Goal: Task Accomplishment & Management: Use online tool/utility

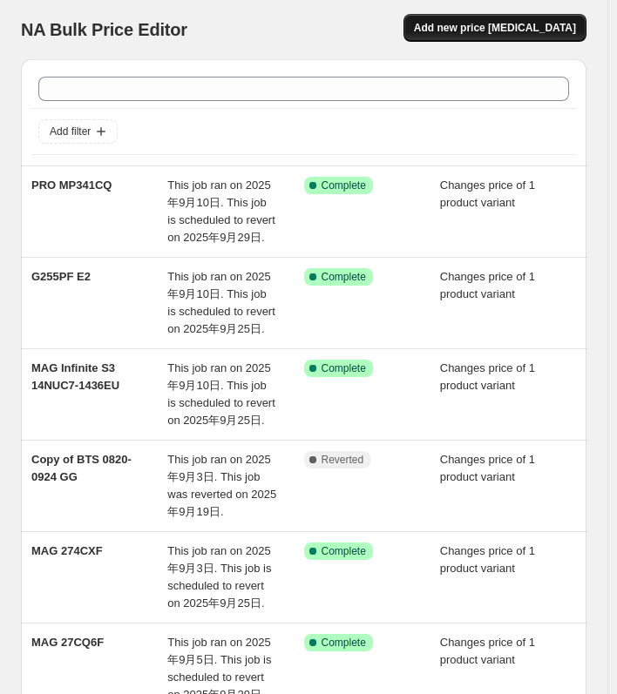
click at [524, 34] on span "Add new price [MEDICAL_DATA]" at bounding box center [495, 28] width 162 height 14
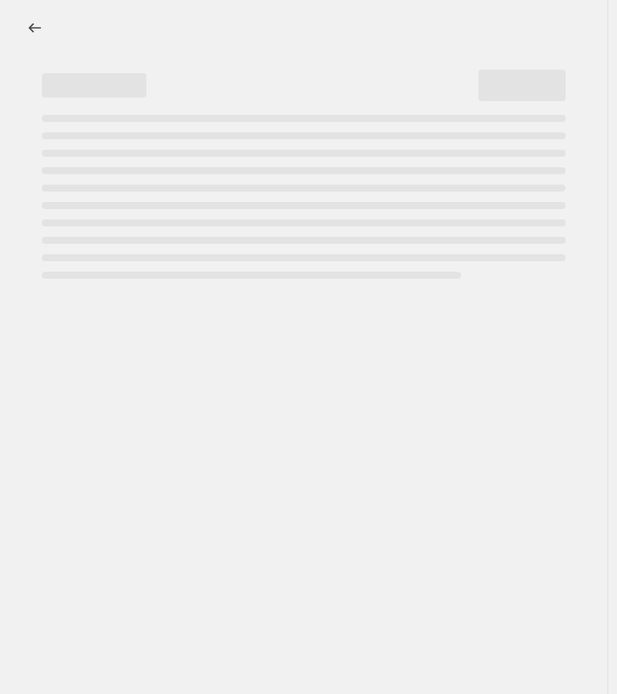
select select "percentage"
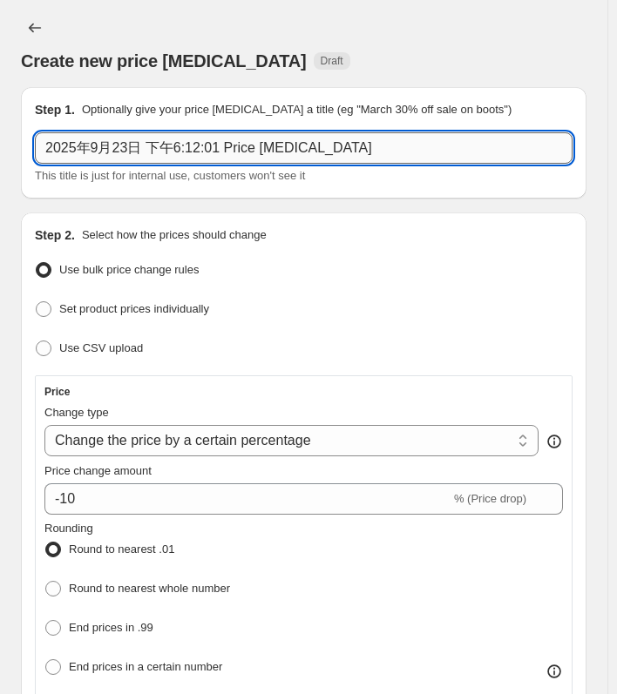
click at [153, 154] on input "2025年9月23日 下午6:12:01 Price [MEDICAL_DATA]" at bounding box center [303, 147] width 537 height 31
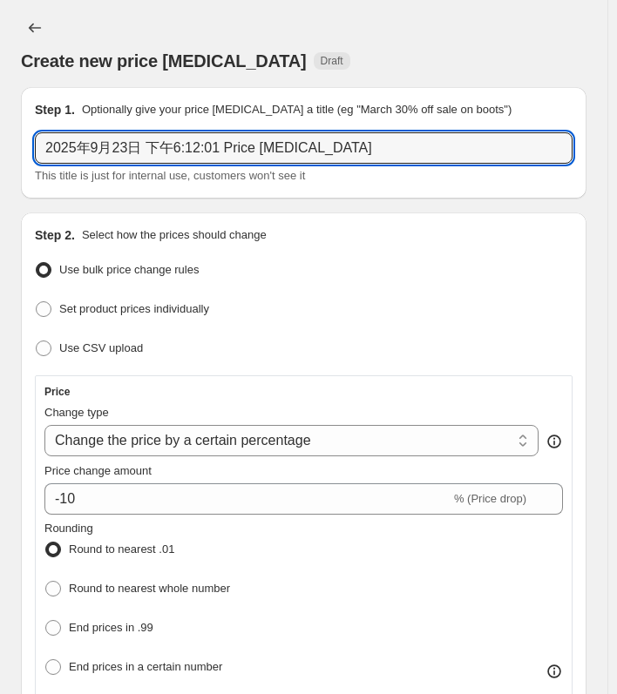
paste input "9S6-3CE01M-002"
type input "9S6-3CE01M-002"
drag, startPoint x: 201, startPoint y: 149, endPoint x: 20, endPoint y: 149, distance: 181.1
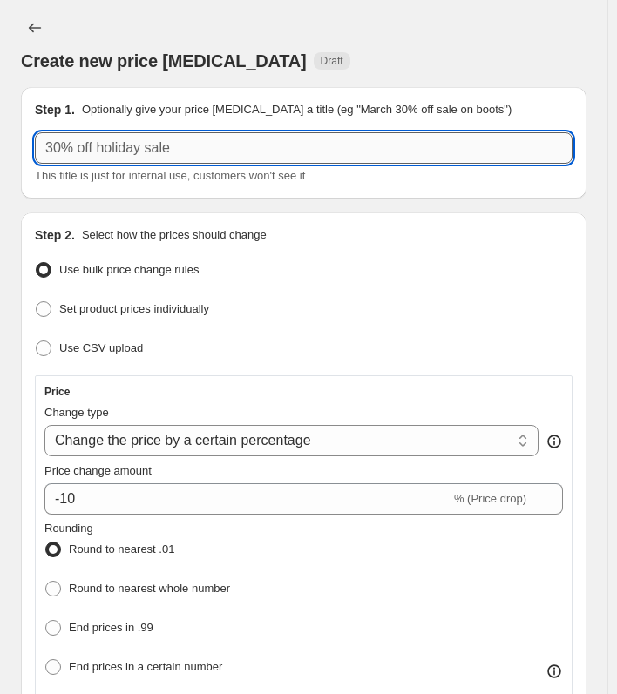
click at [145, 155] on input "text" at bounding box center [303, 147] width 537 height 31
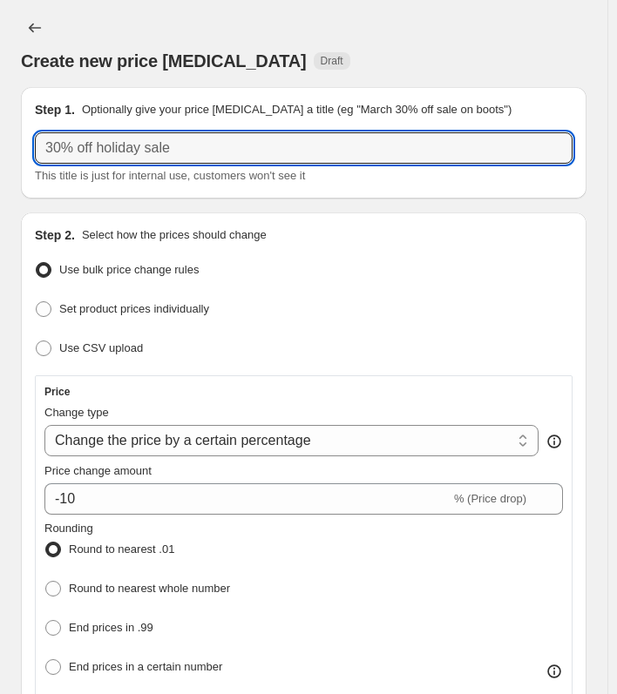
paste input "MAG 27CQ6F"
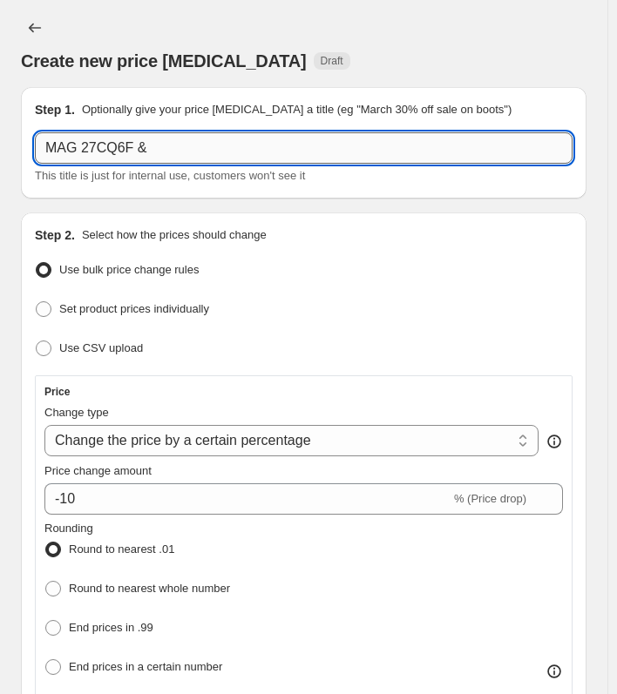
click at [197, 150] on input "MAG 27CQ6F &" at bounding box center [303, 147] width 537 height 31
paste input "MAG 27C6X"
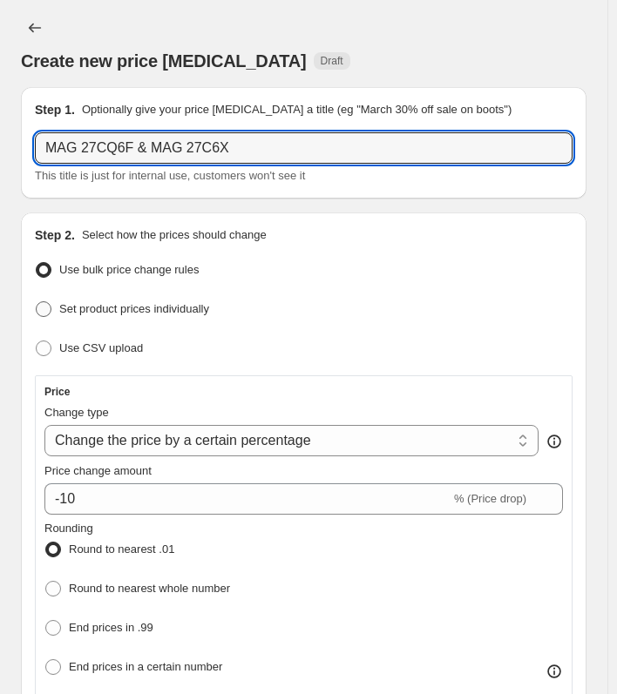
type input "MAG 27CQ6F & MAG 27C6X"
click at [38, 313] on span at bounding box center [44, 309] width 16 height 16
click at [37, 302] on input "Set product prices individually" at bounding box center [36, 301] width 1 height 1
radio input "true"
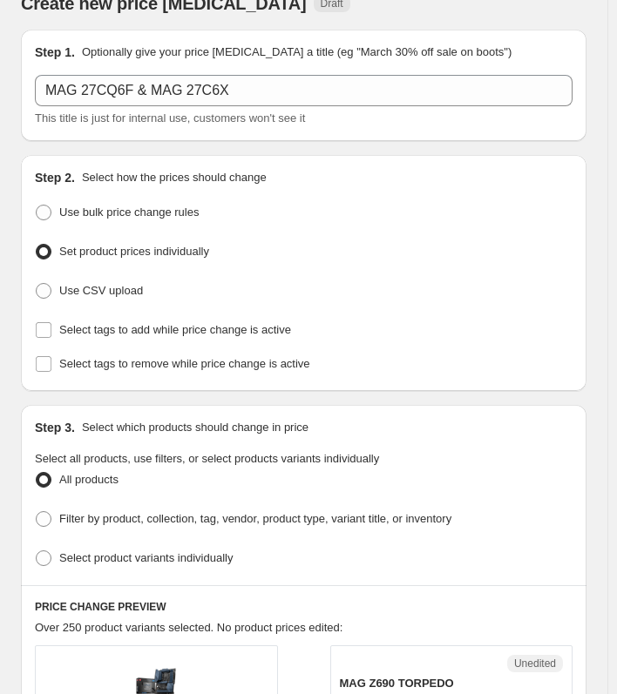
scroll to position [261, 0]
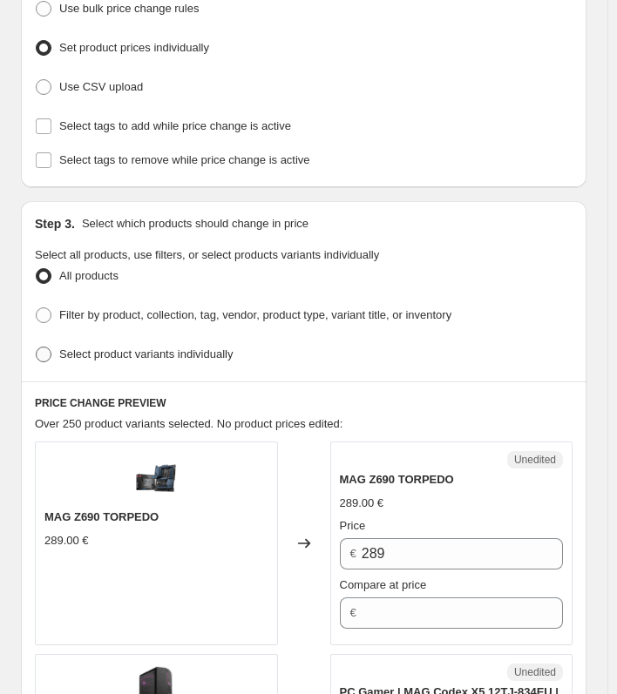
click at [198, 351] on span "Select product variants individually" at bounding box center [145, 353] width 173 height 13
click at [37, 347] on input "Select product variants individually" at bounding box center [36, 347] width 1 height 1
radio input "true"
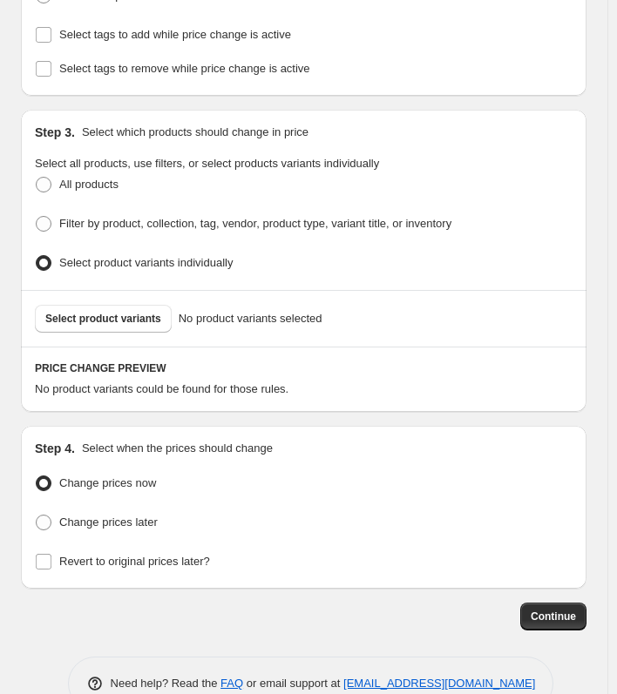
scroll to position [386, 0]
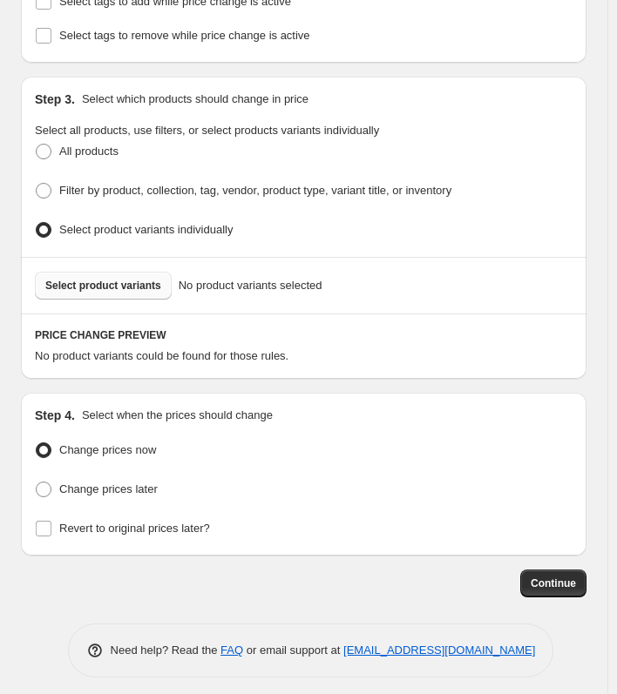
click at [105, 284] on span "Select product variants" at bounding box center [103, 286] width 116 height 14
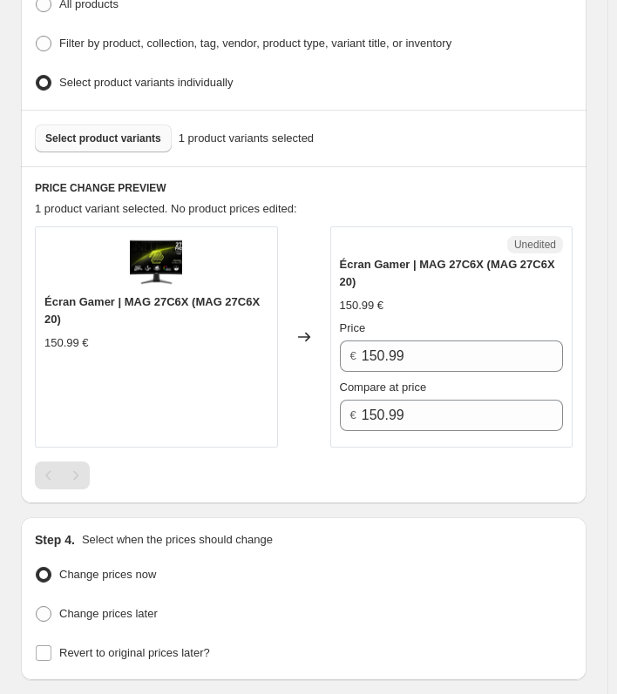
scroll to position [483, 0]
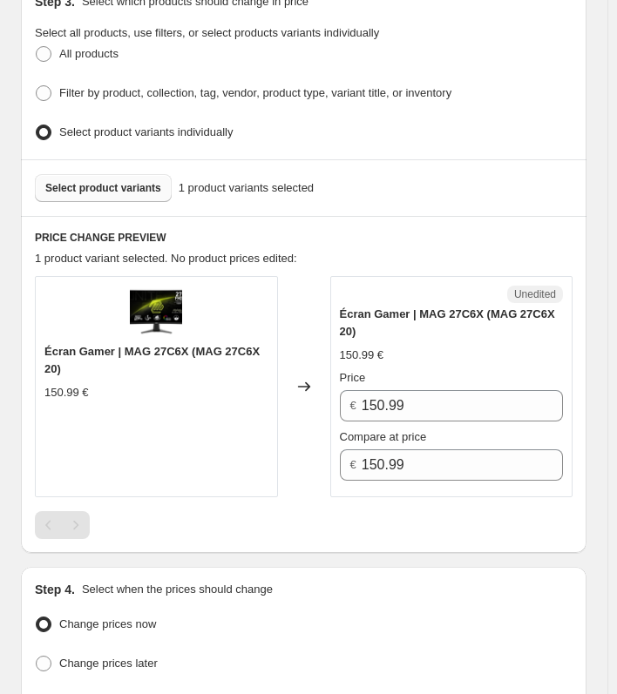
click at [91, 174] on button "Select product variants" at bounding box center [103, 188] width 137 height 28
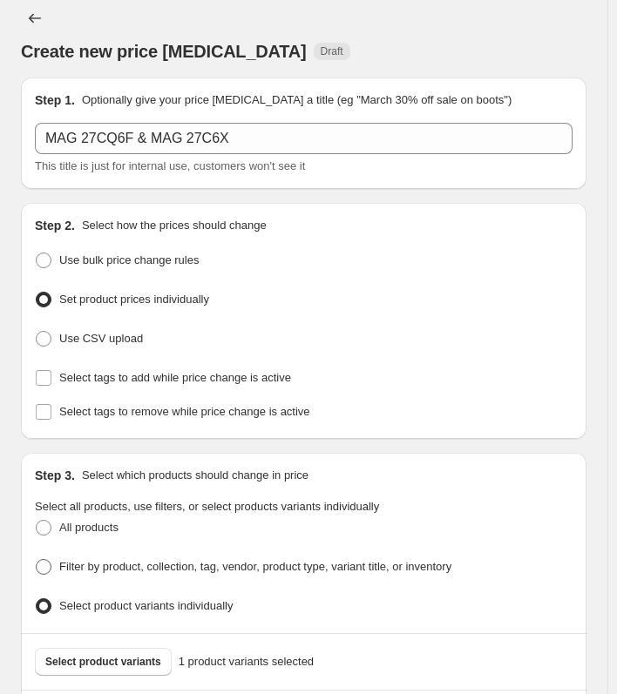
scroll to position [0, 0]
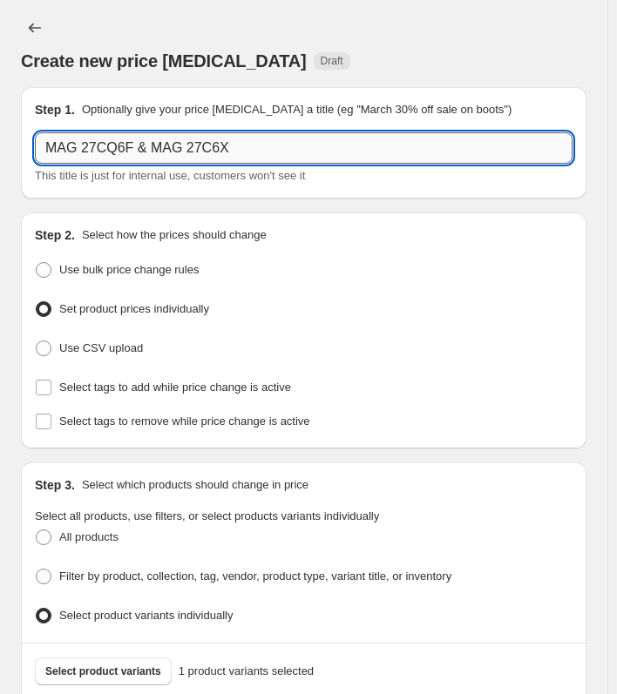
drag, startPoint x: 256, startPoint y: 155, endPoint x: 135, endPoint y: 153, distance: 121.1
click at [135, 153] on input "MAG 27CQ6F & MAG 27C6X" at bounding box center [303, 147] width 537 height 31
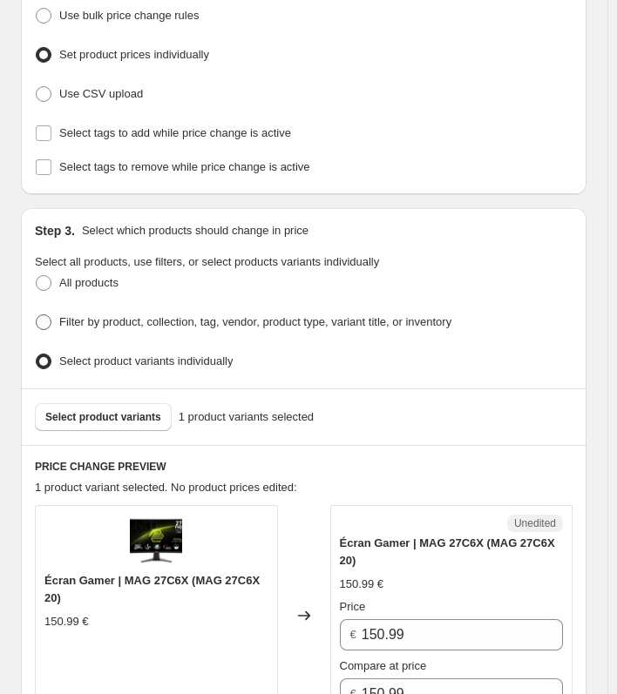
scroll to position [261, 0]
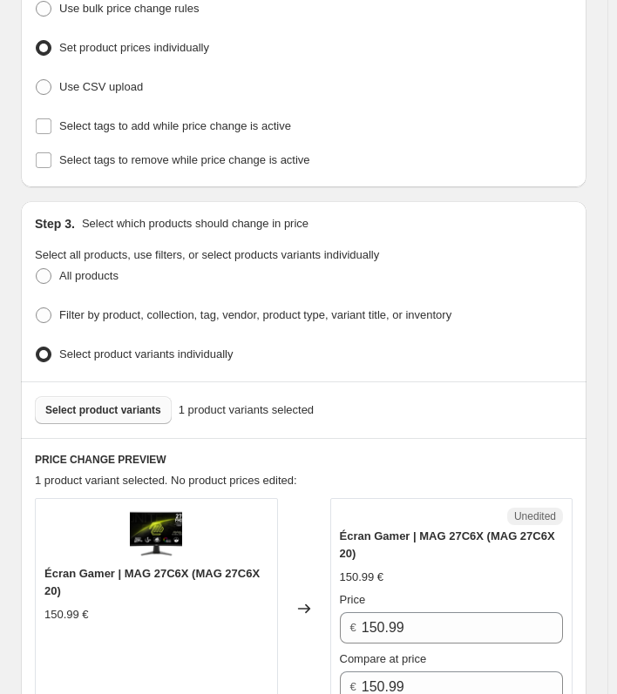
type input "MAG 27CQ6F"
click at [134, 408] on span "Select product variants" at bounding box center [103, 410] width 116 height 14
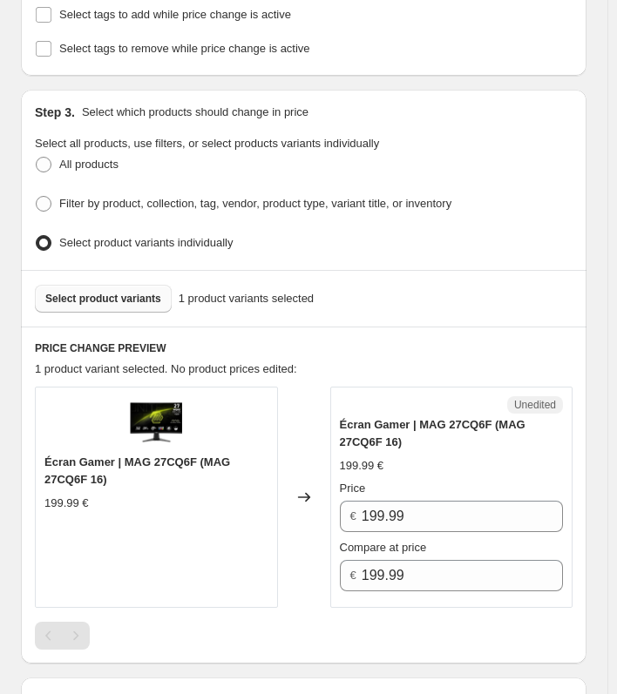
scroll to position [522, 0]
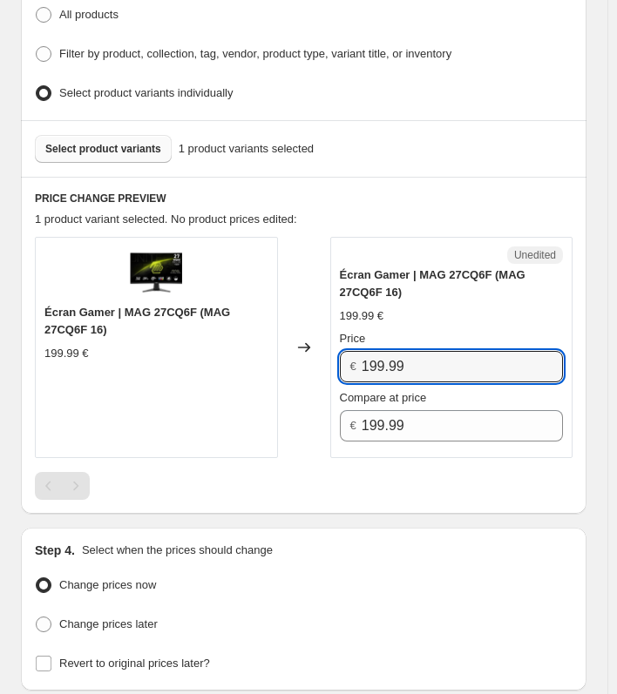
drag, startPoint x: 443, startPoint y: 366, endPoint x: 330, endPoint y: 363, distance: 113.2
click at [330, 363] on div "Écran Gamer | MAG 27CQ6F (MAG 27CQ6F 16) 199.99 € Changed to Unedited Écran Gam…" at bounding box center [303, 347] width 537 height 221
type input "4"
type input "149.99"
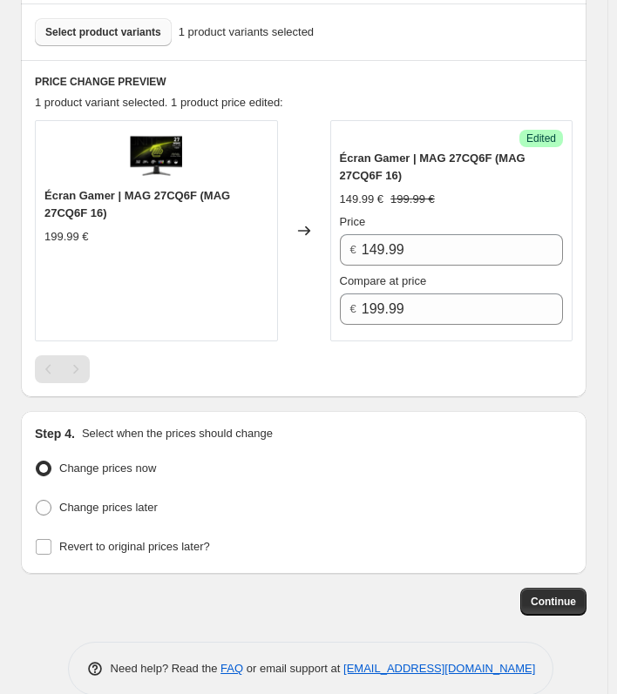
scroll to position [657, 0]
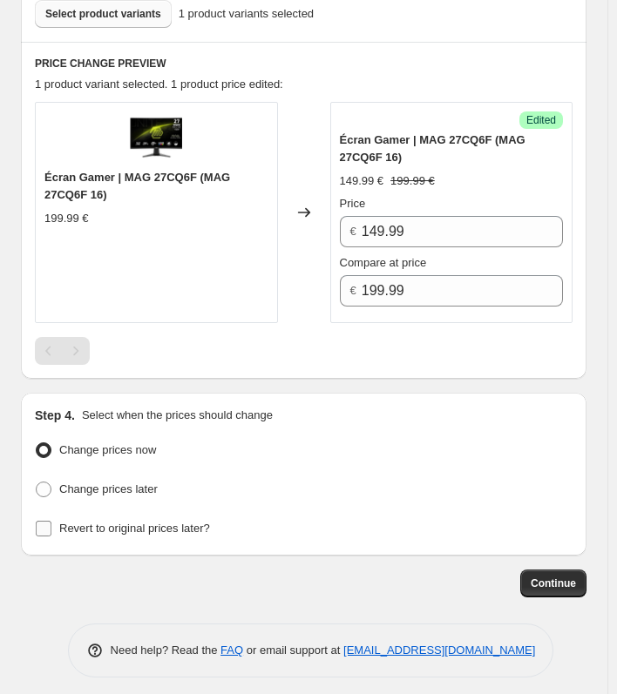
click at [47, 521] on input "Revert to original prices later?" at bounding box center [44, 529] width 16 height 16
checkbox input "true"
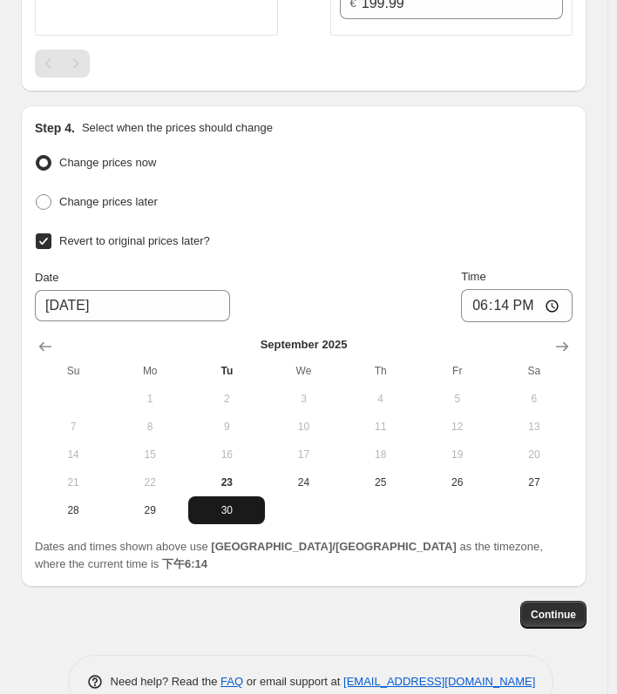
scroll to position [959, 0]
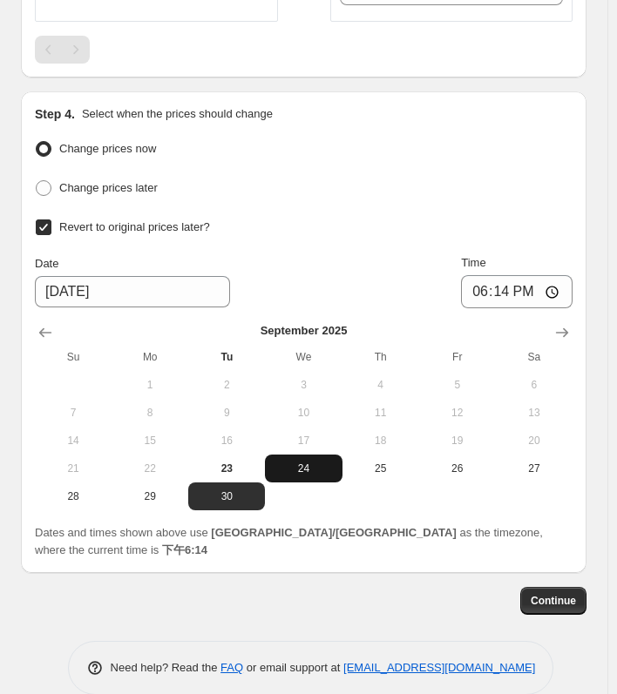
click at [301, 462] on span "24" at bounding box center [303, 469] width 63 height 14
type input "[DATE]"
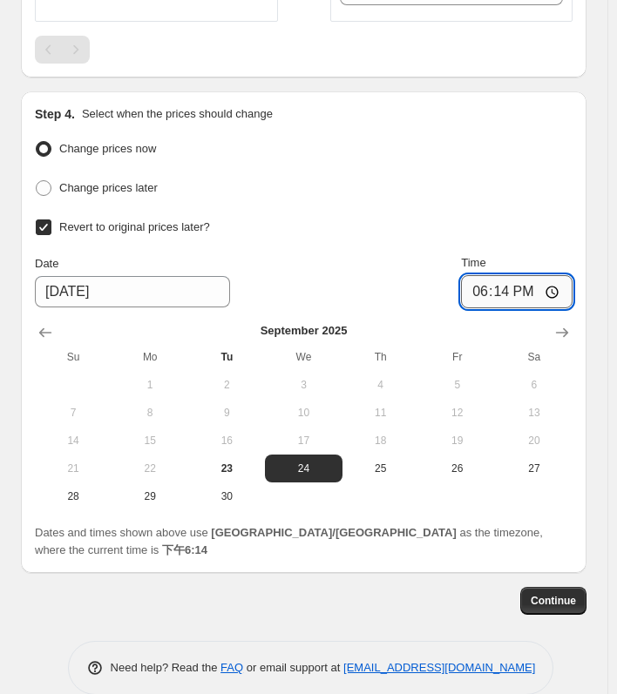
click at [563, 280] on input "18:14" at bounding box center [516, 291] width 111 height 33
type input "07:01"
click at [566, 594] on span "Continue" at bounding box center [552, 601] width 45 height 14
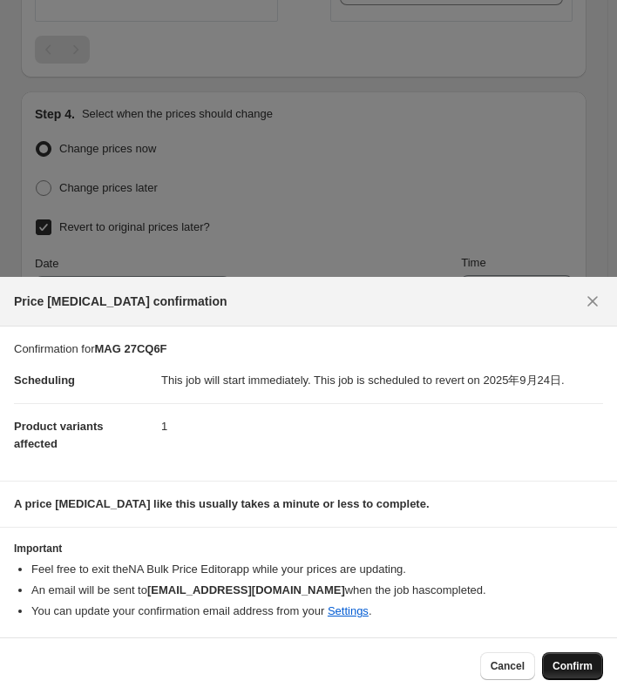
click at [595, 664] on button "Confirm" at bounding box center [572, 666] width 61 height 28
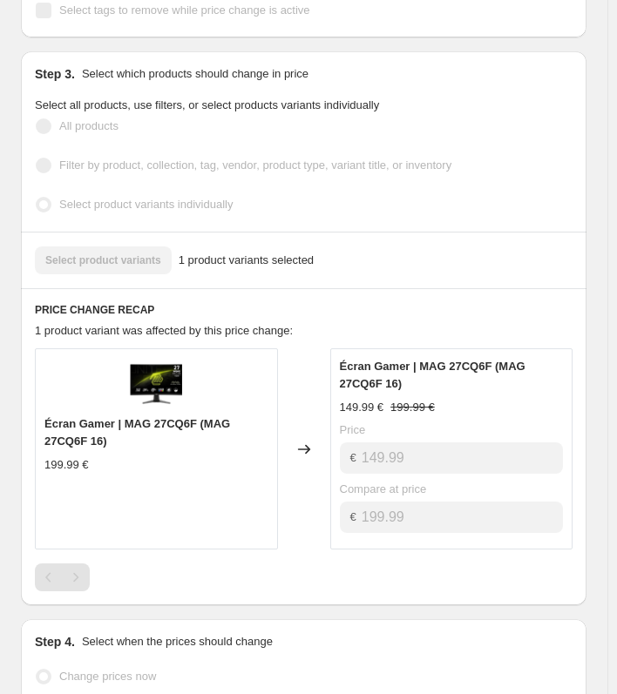
scroll to position [610, 0]
